Goal: Navigation & Orientation: Find specific page/section

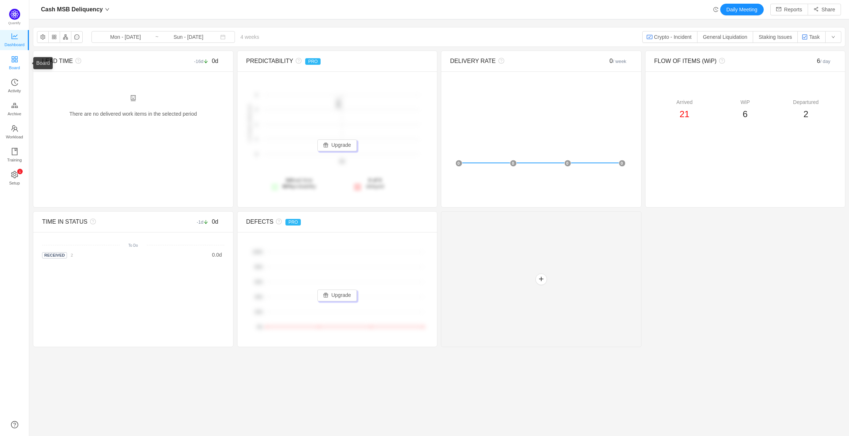
click at [14, 56] on link "Board" at bounding box center [14, 63] width 7 height 15
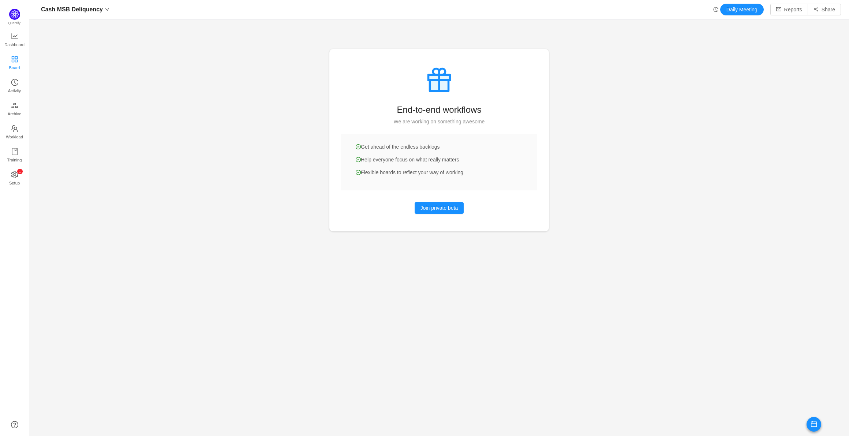
click at [15, 62] on span "Board" at bounding box center [14, 67] width 11 height 15
click at [15, 79] on icon "icon: history" at bounding box center [14, 82] width 7 height 7
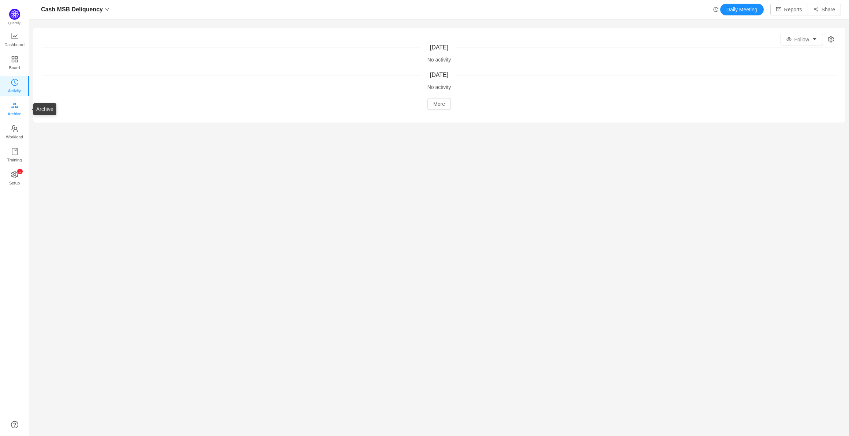
click at [15, 109] on span "Archive" at bounding box center [15, 113] width 14 height 15
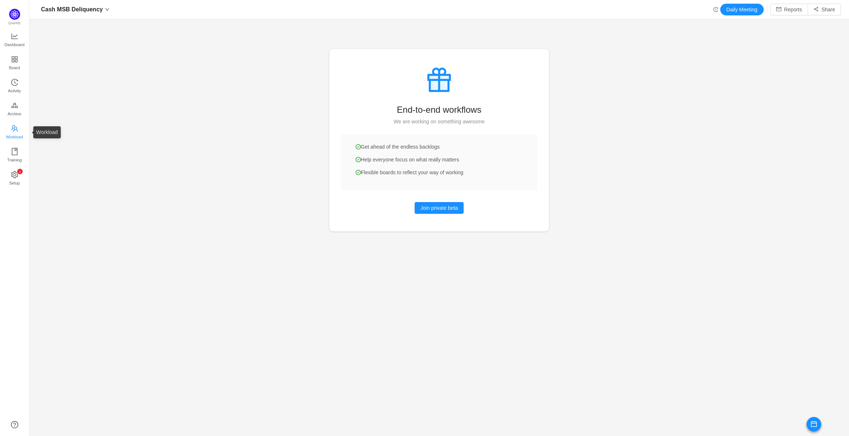
click at [13, 140] on span "Workload" at bounding box center [14, 136] width 17 height 15
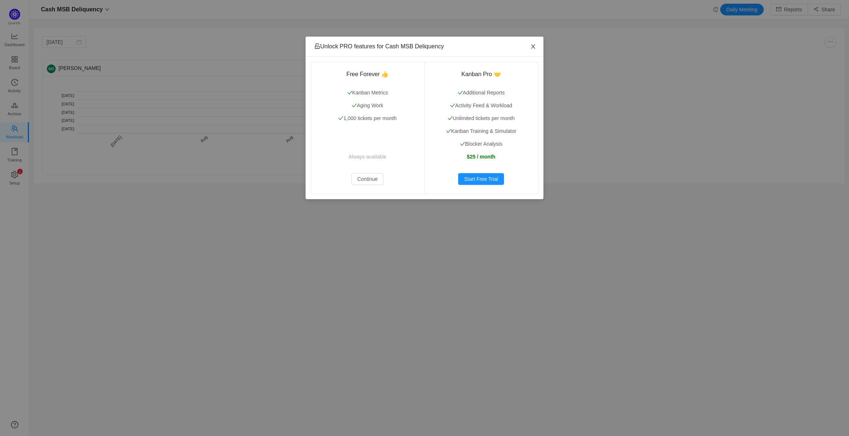
click at [530, 43] on span "Close" at bounding box center [533, 47] width 20 height 20
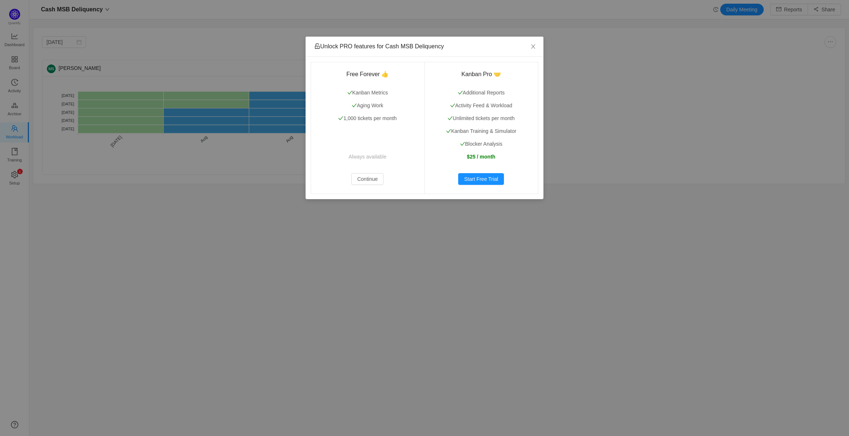
click at [207, 170] on div "Unlock PRO features for Cash MSB Deliquency Free Forever 👍 Kanban Metrics Aging…" at bounding box center [424, 218] width 849 height 436
click at [533, 46] on icon "icon: close" at bounding box center [533, 46] width 4 height 4
click at [113, 127] on div "Unlock PRO features for Cash MSB Deliquency Free Forever 👍 Kanban Metrics Aging…" at bounding box center [424, 218] width 849 height 436
click at [108, 125] on div "Unlock PRO features for Cash MSB Deliquency Free Forever 👍 Kanban Metrics Aging…" at bounding box center [424, 218] width 849 height 436
click at [14, 156] on div "Unlock PRO features for Cash MSB Deliquency Free Forever 👍 Kanban Metrics Aging…" at bounding box center [424, 218] width 849 height 436
